Goal: Task Accomplishment & Management: Manage account settings

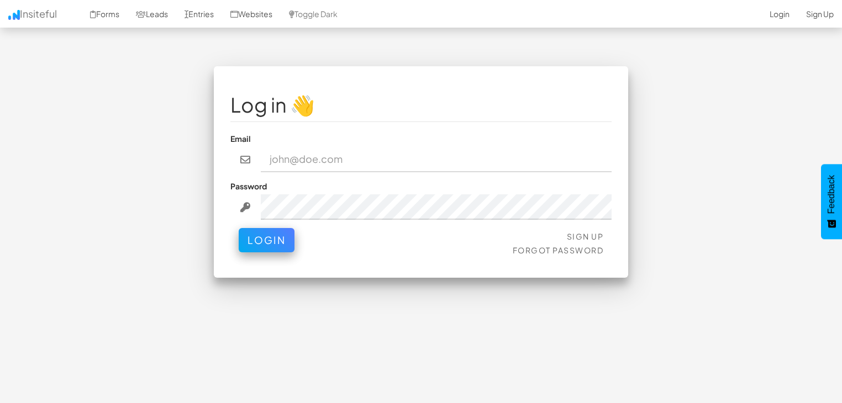
click at [345, 145] on div "Email" at bounding box center [420, 152] width 381 height 39
click at [345, 151] on input "email" at bounding box center [436, 159] width 351 height 25
drag, startPoint x: 343, startPoint y: 147, endPoint x: 338, endPoint y: 157, distance: 11.4
click at [339, 149] on input "email" at bounding box center [436, 159] width 351 height 25
click at [338, 157] on input "email" at bounding box center [436, 159] width 351 height 25
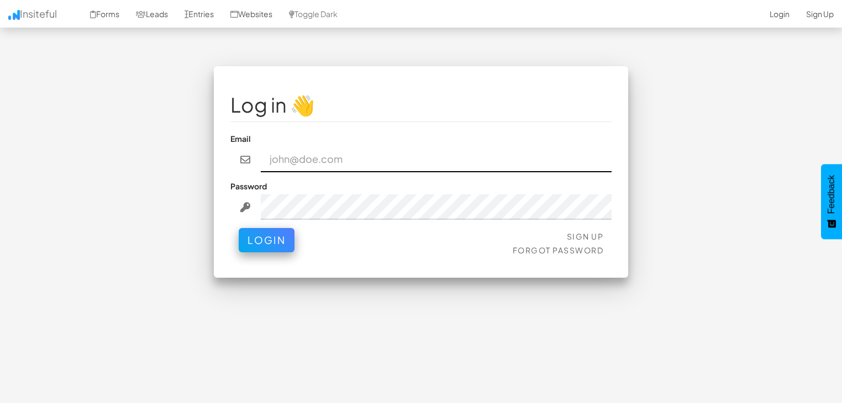
paste input "[PERSON_NAME][EMAIL_ADDRESS][DOMAIN_NAME]"
type input "[PERSON_NAME][EMAIL_ADDRESS][DOMAIN_NAME]"
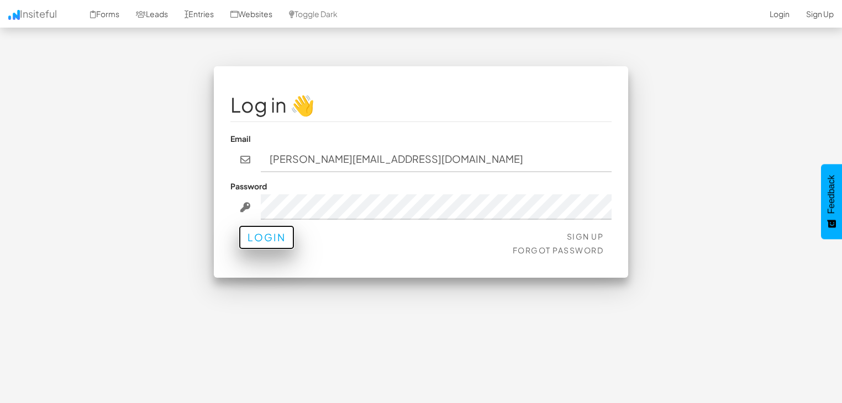
click at [267, 239] on button "Login" at bounding box center [267, 237] width 56 height 24
